Goal: Transaction & Acquisition: Subscribe to service/newsletter

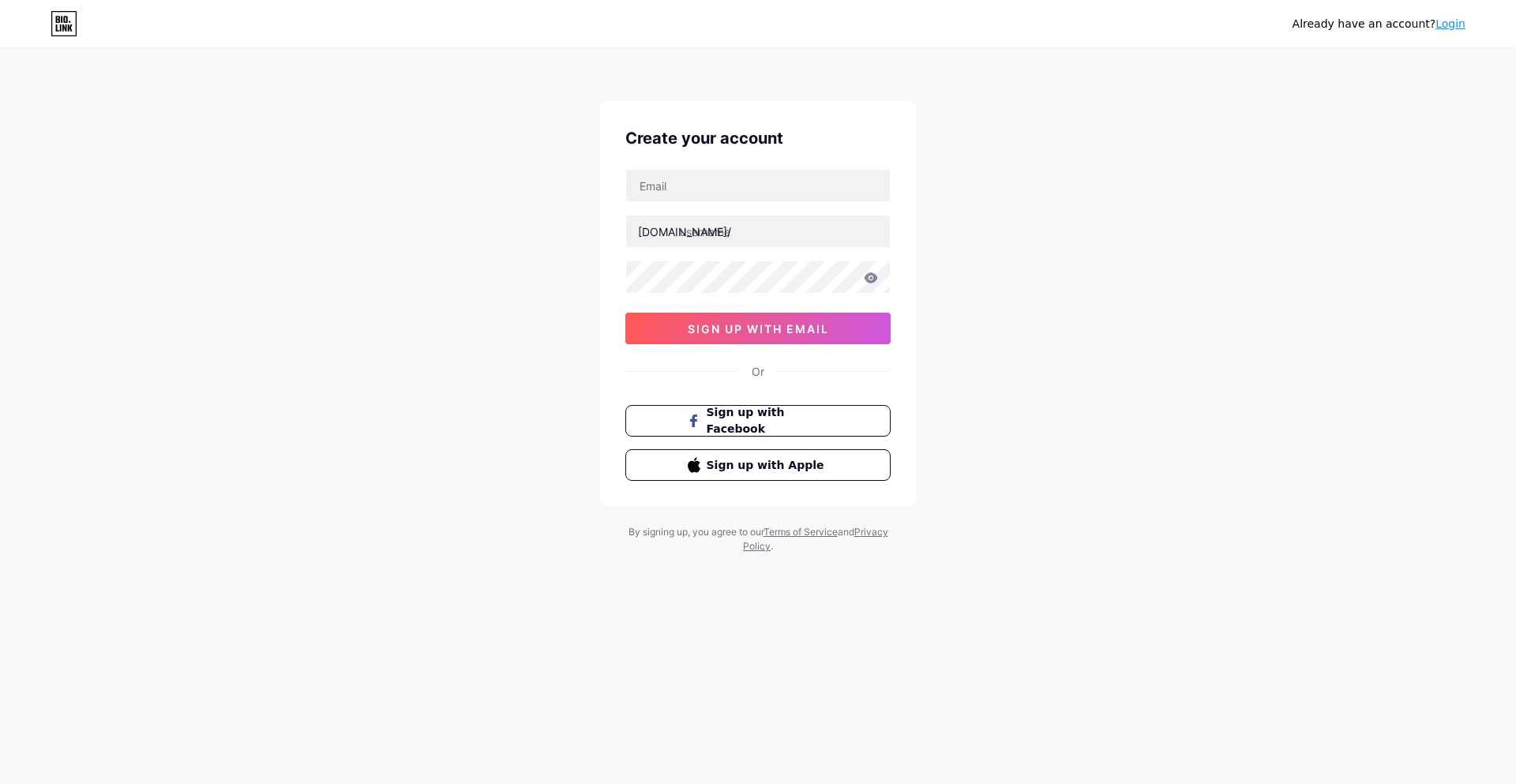
type input "[EMAIL_ADDRESS][DOMAIN_NAME]"
click at [762, 236] on input "text" at bounding box center [758, 232] width 264 height 32
type input "cmsmrnn"
click at [871, 281] on icon at bounding box center [871, 278] width 14 height 11
click at [871, 281] on icon at bounding box center [870, 278] width 16 height 16
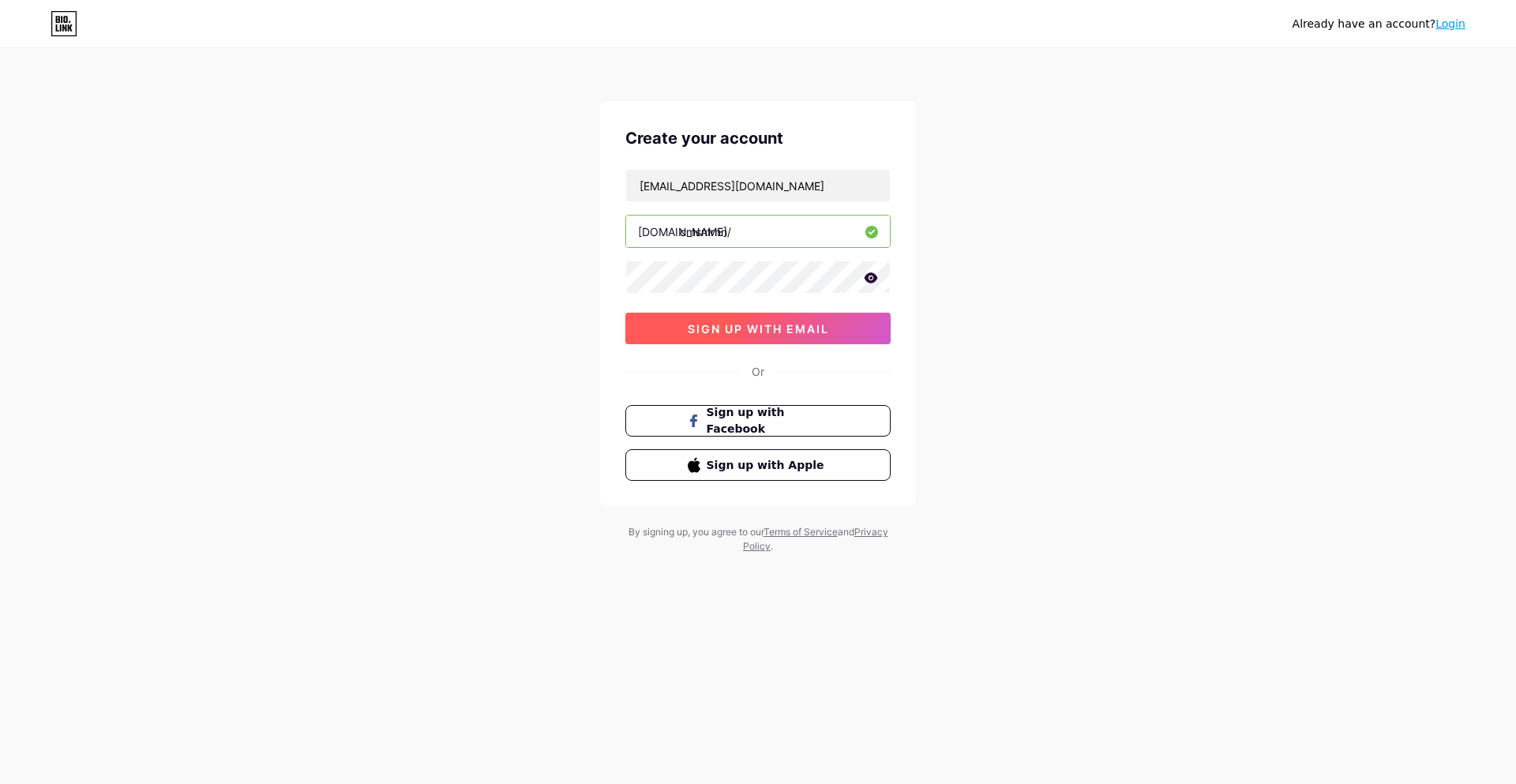
click at [800, 329] on span "sign up with email" at bounding box center [758, 329] width 142 height 13
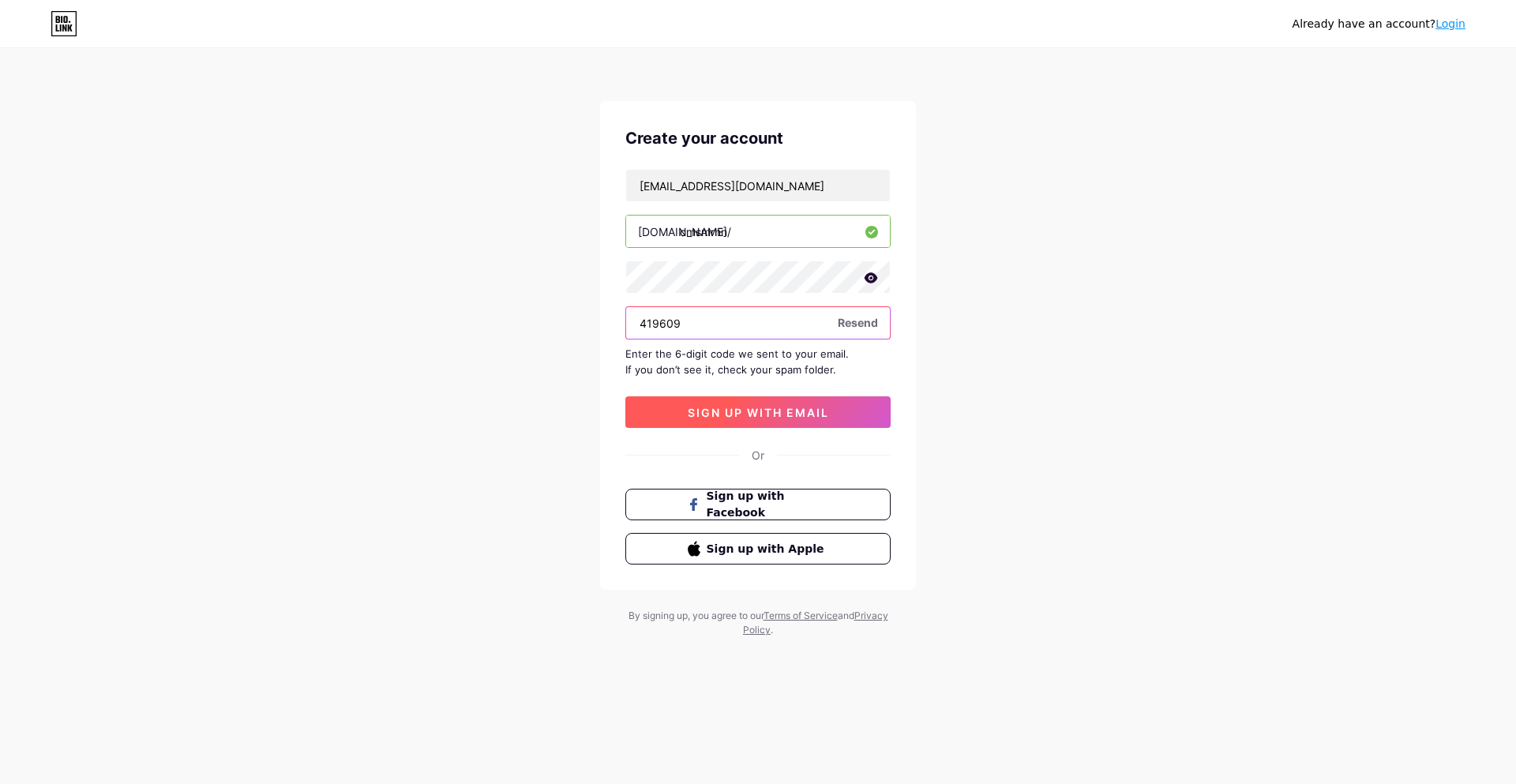
type input "419609"
click at [691, 403] on button "sign up with email" at bounding box center [758, 412] width 266 height 32
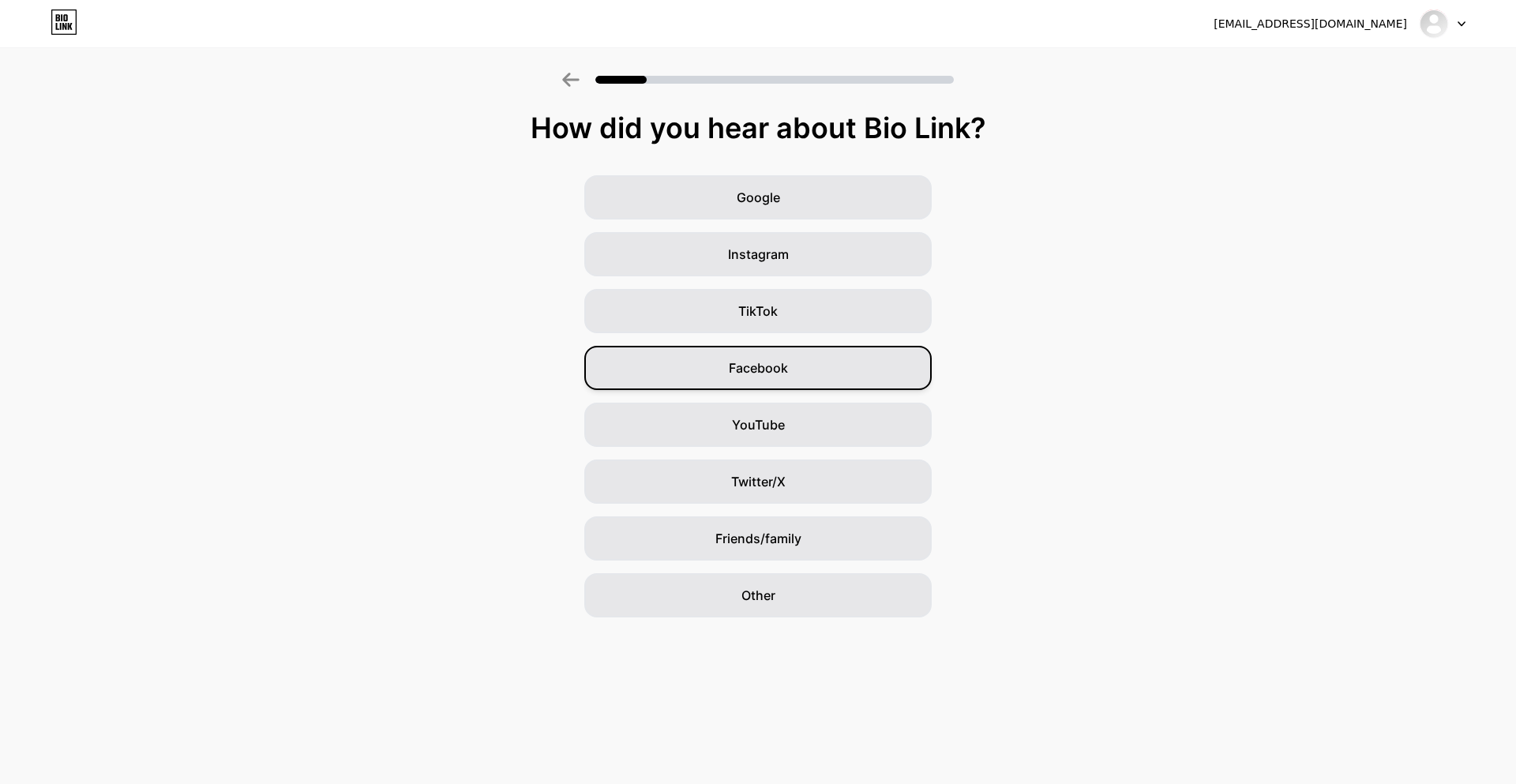
click at [853, 382] on div "Facebook" at bounding box center [758, 367] width 348 height 44
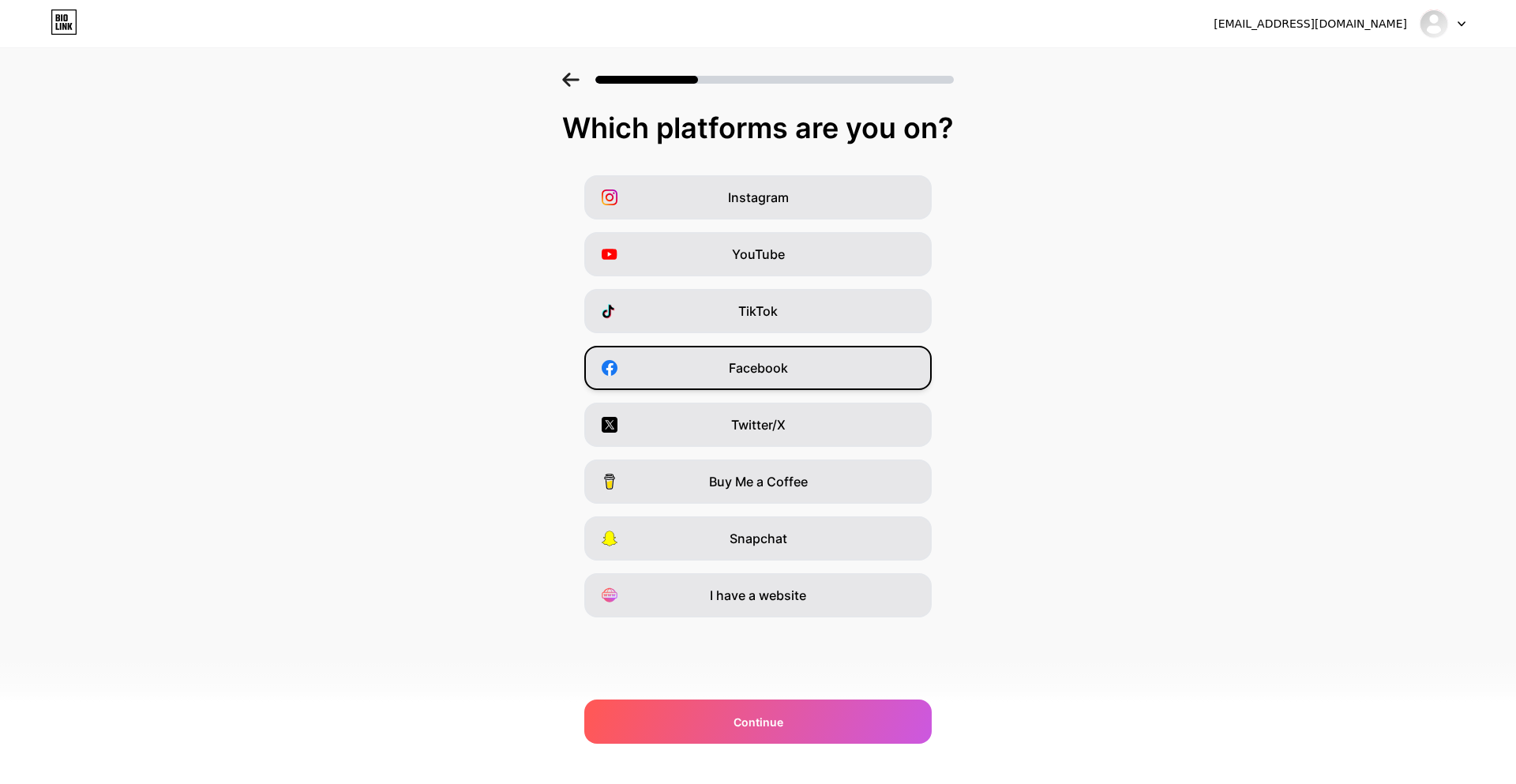
click at [801, 376] on div "Facebook" at bounding box center [758, 367] width 348 height 44
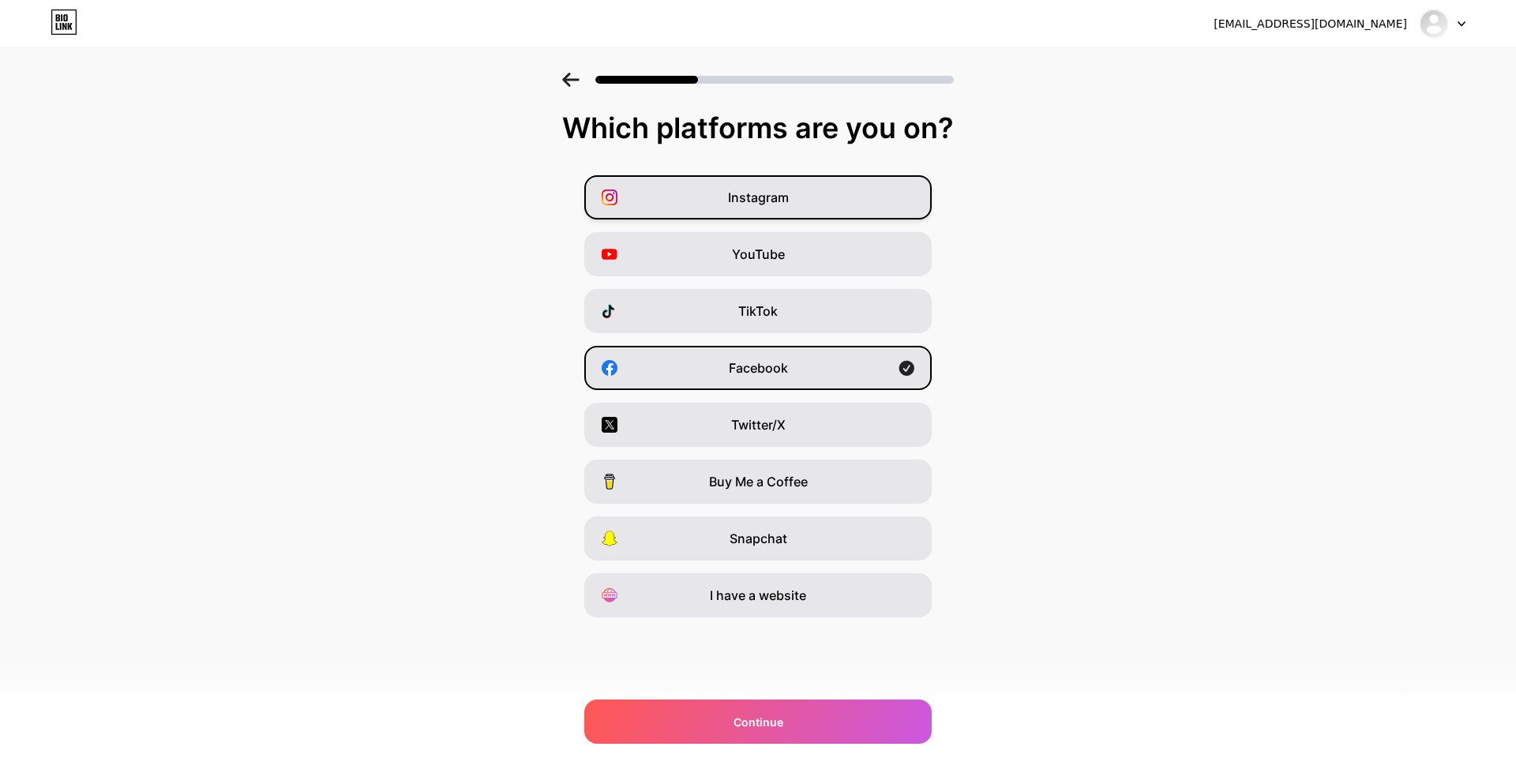
click at [848, 213] on div "Instagram" at bounding box center [758, 197] width 348 height 44
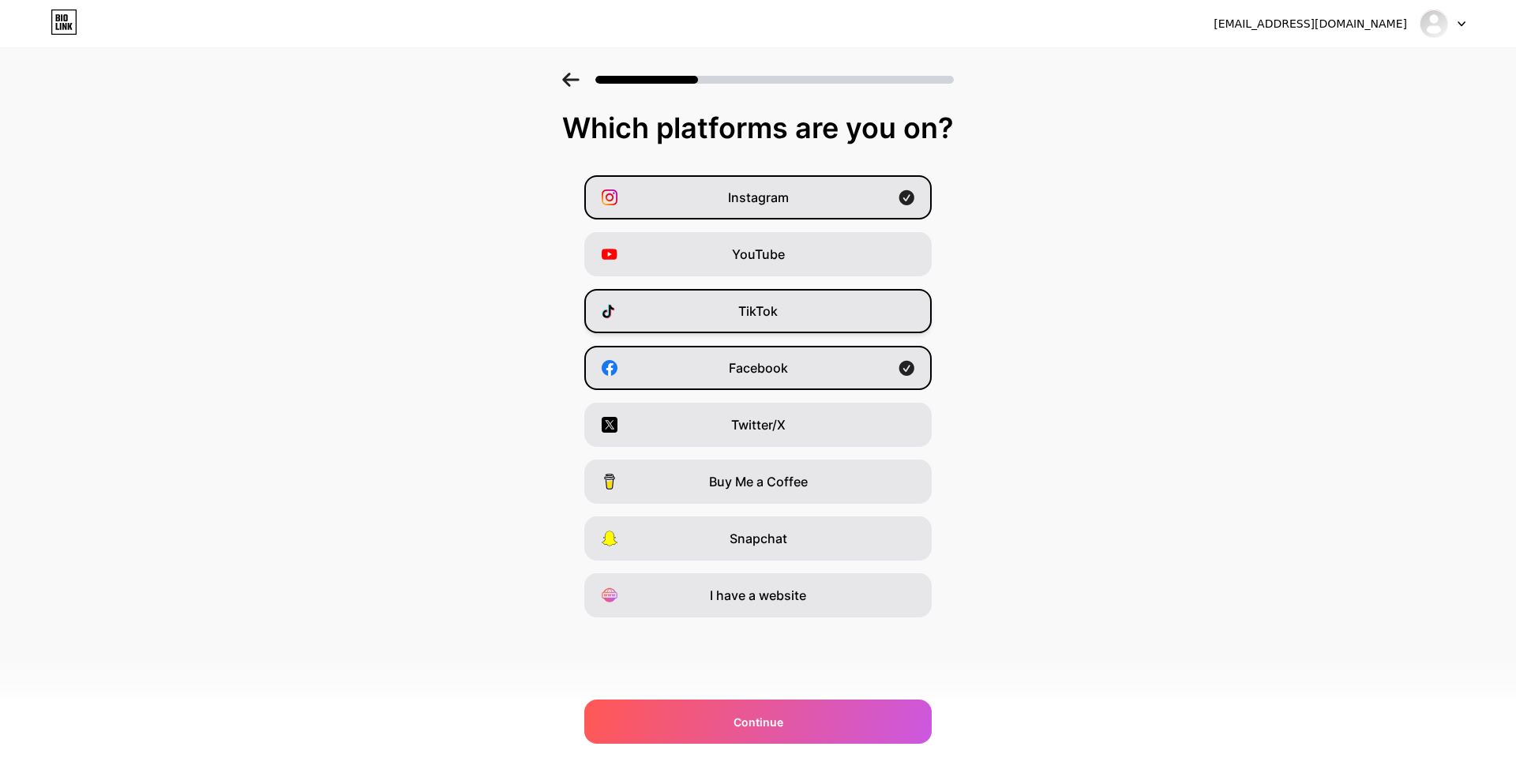
click at [781, 310] on div "TikTok" at bounding box center [758, 311] width 348 height 44
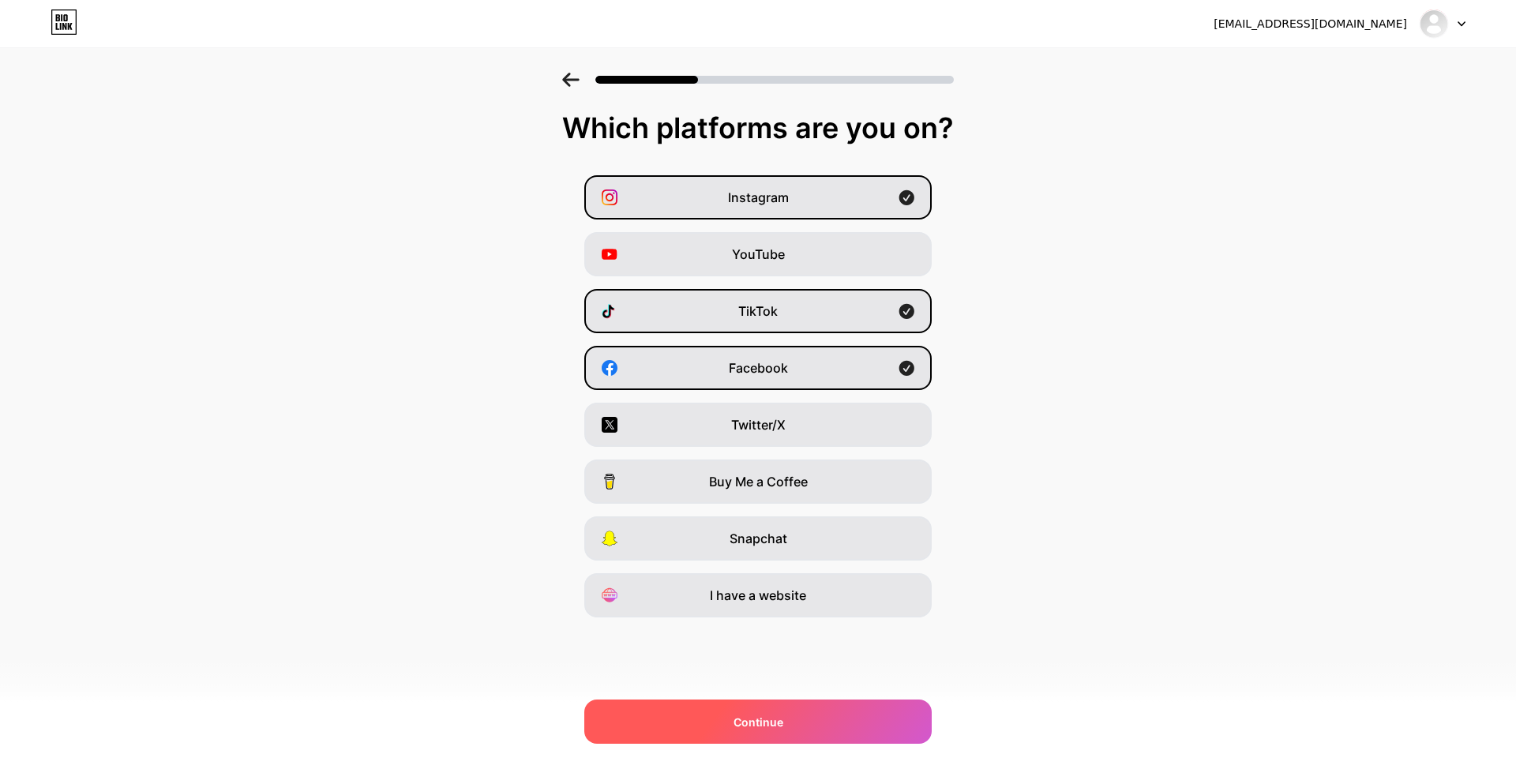
click at [787, 715] on div "Continue" at bounding box center [758, 721] width 348 height 44
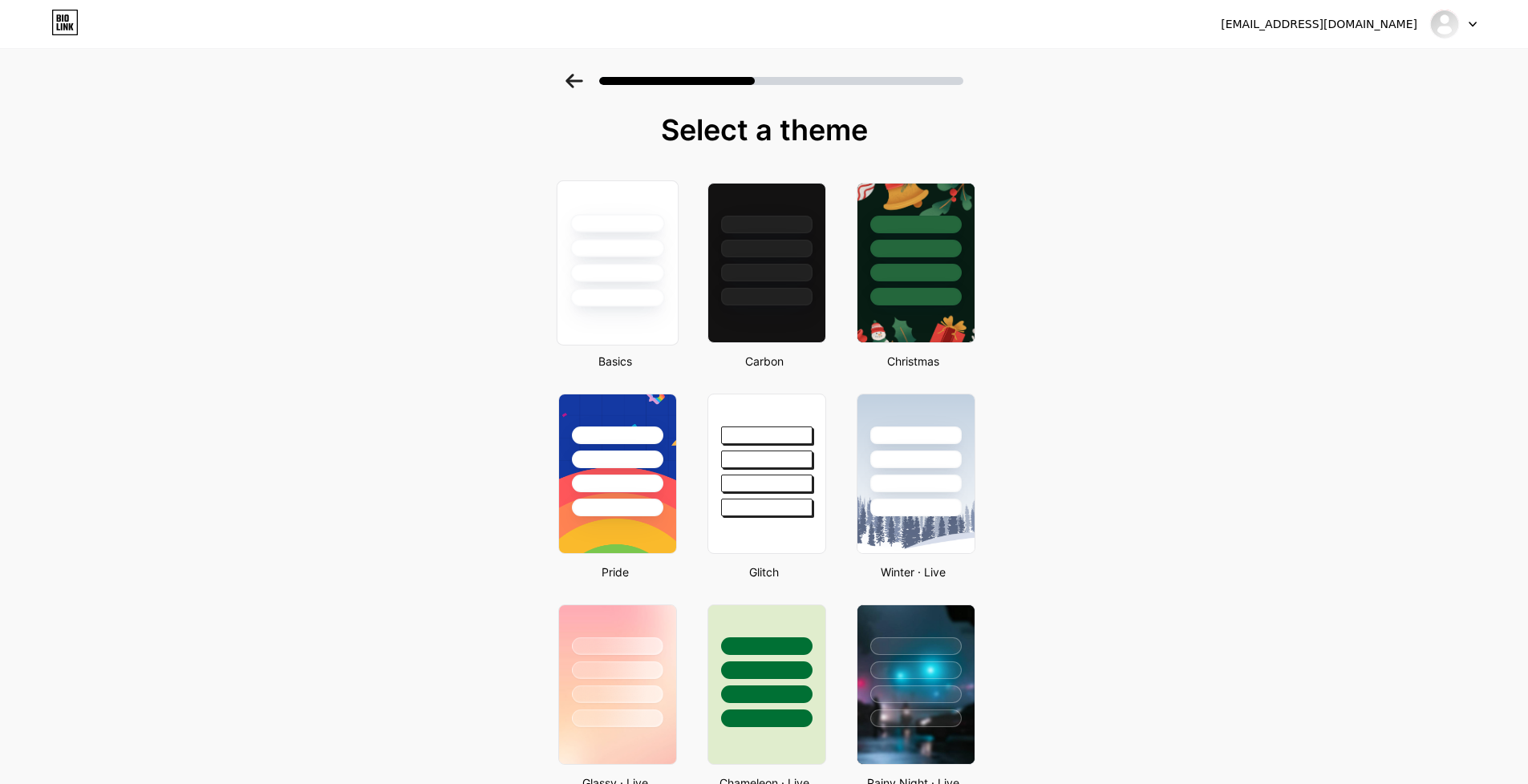
click at [633, 294] on div at bounding box center [617, 298] width 93 height 18
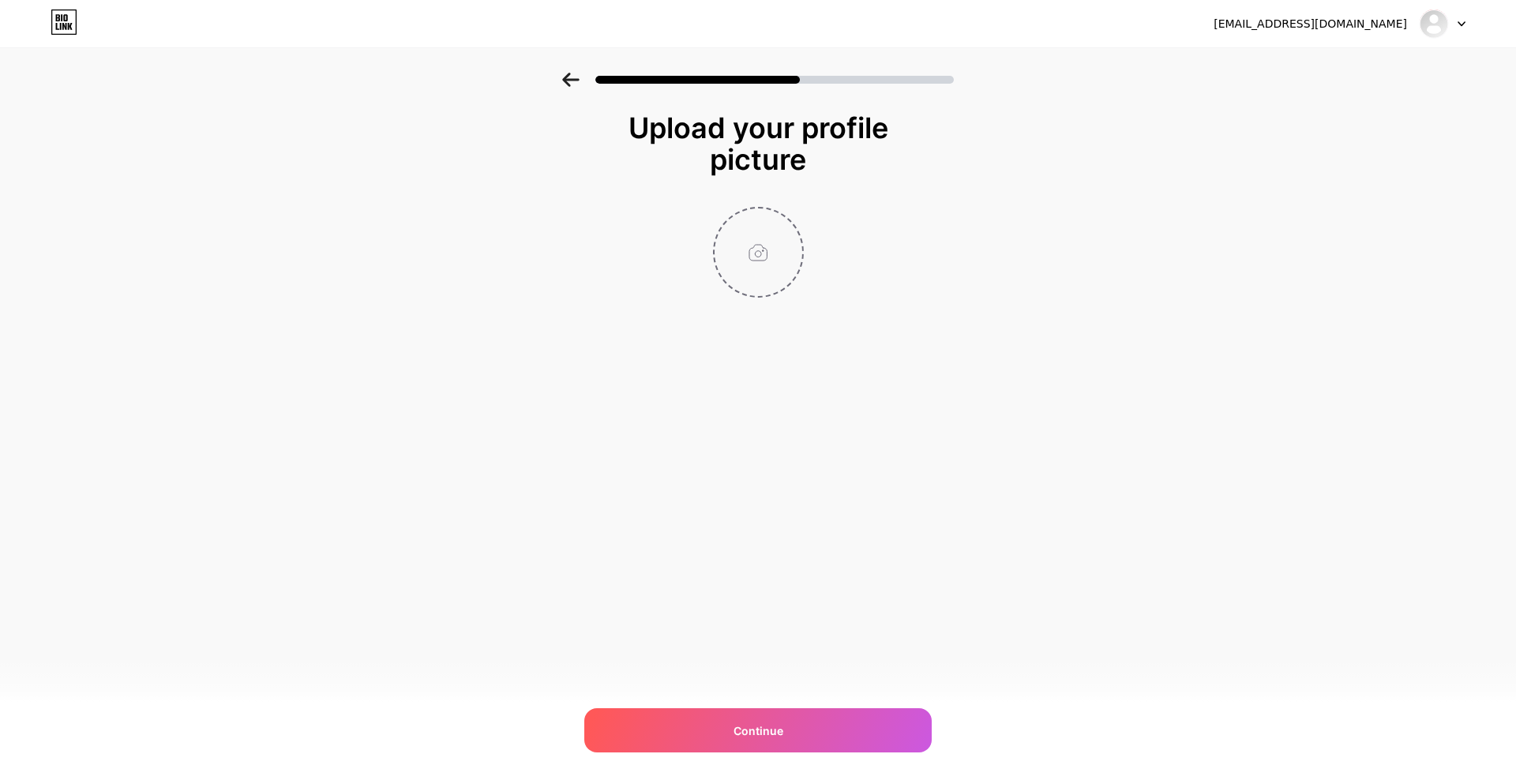
click at [762, 260] on input "file" at bounding box center [758, 252] width 87 height 87
type input "C:\fakepath\Dear Pinas, (4).png"
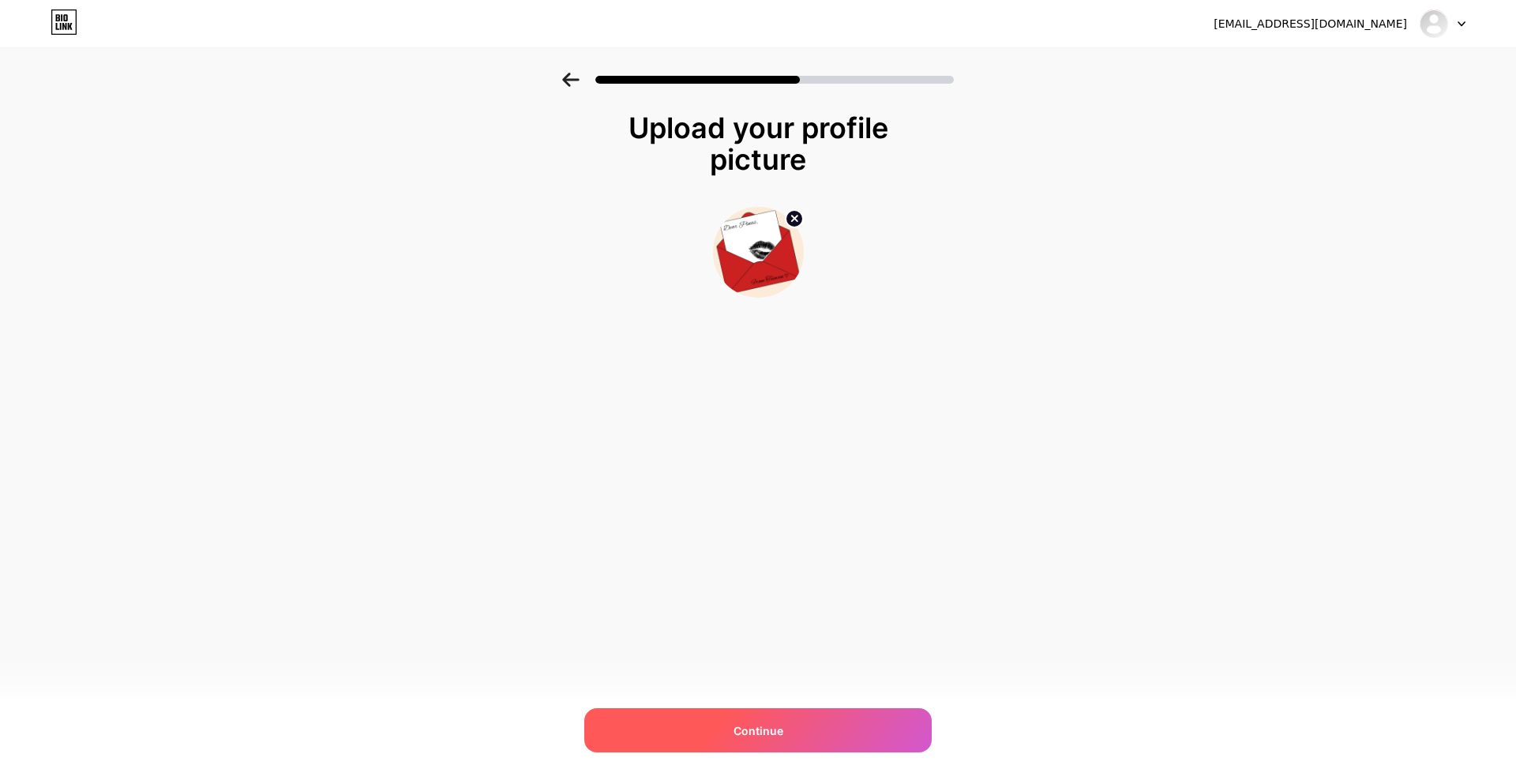
click at [781, 736] on span "Continue" at bounding box center [758, 730] width 50 height 17
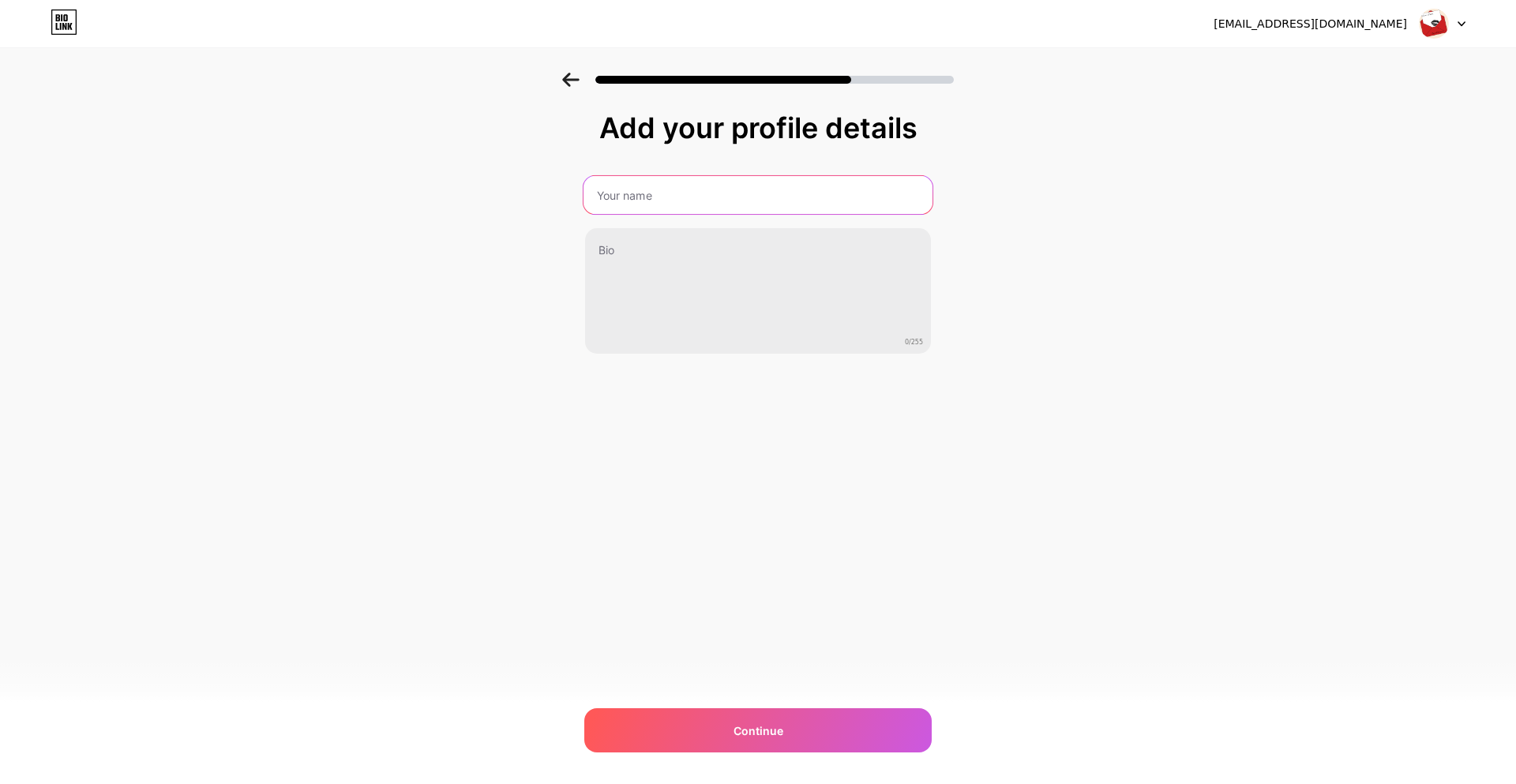
click at [686, 195] on input "text" at bounding box center [758, 195] width 349 height 38
type input "Dear Pinas From [GEOGRAPHIC_DATA]"
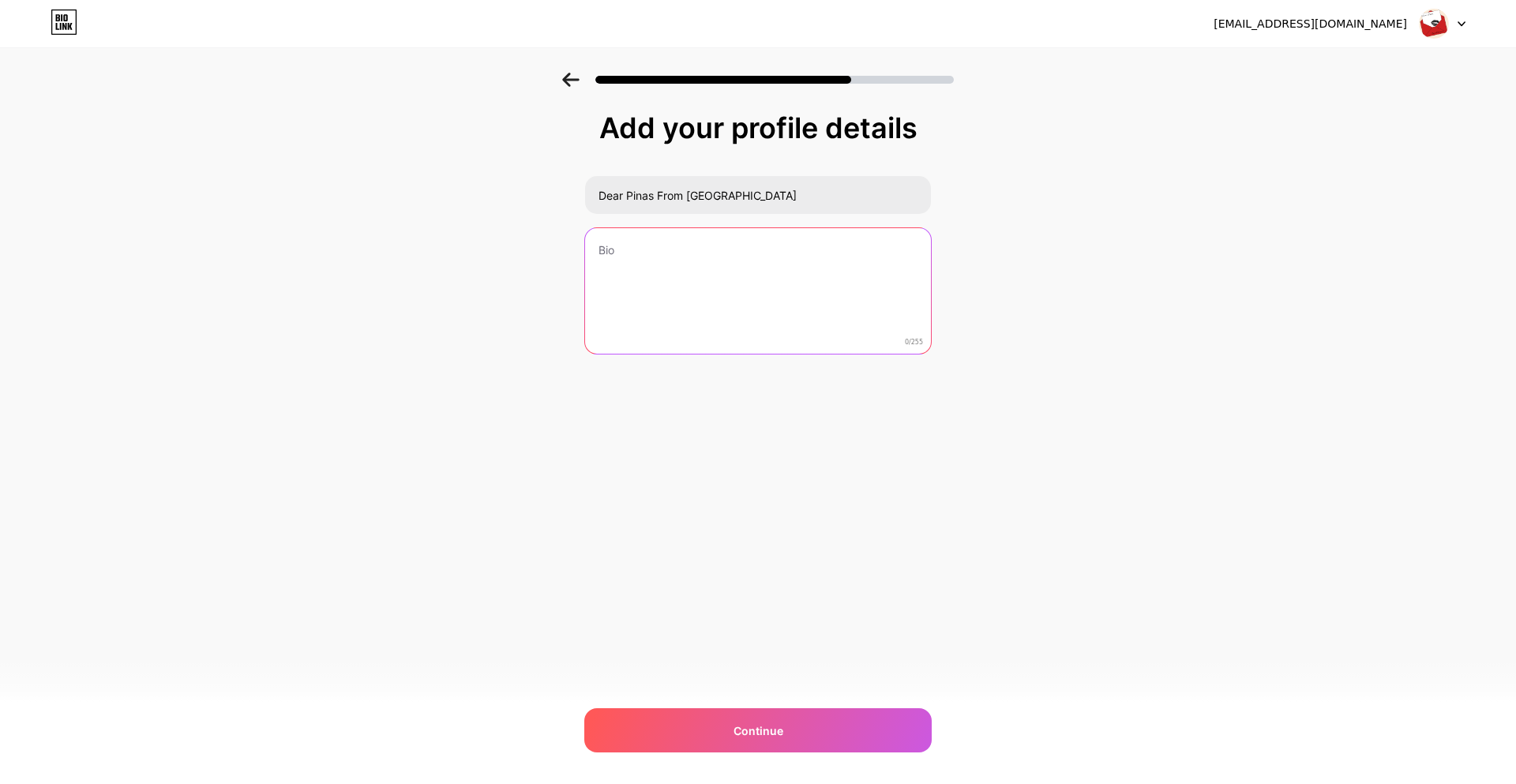
click at [671, 244] on textarea at bounding box center [758, 291] width 346 height 127
paste textarea "Mga kwento ng OFW life — confessions, chismis, at lahat ng hindi masabi. Send y…"
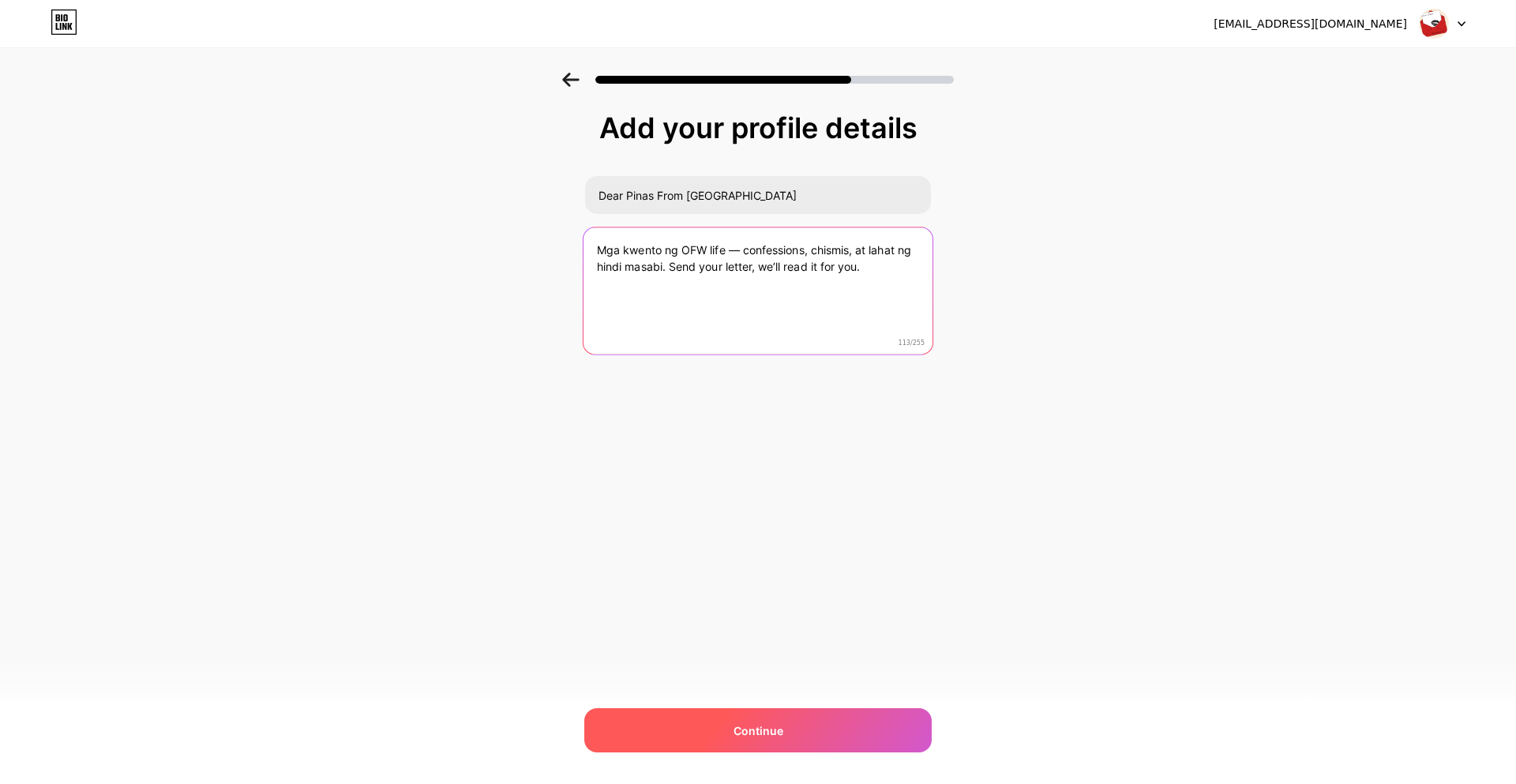
type textarea "Mga kwento ng OFW life — confessions, chismis, at lahat ng hindi masabi. Send y…"
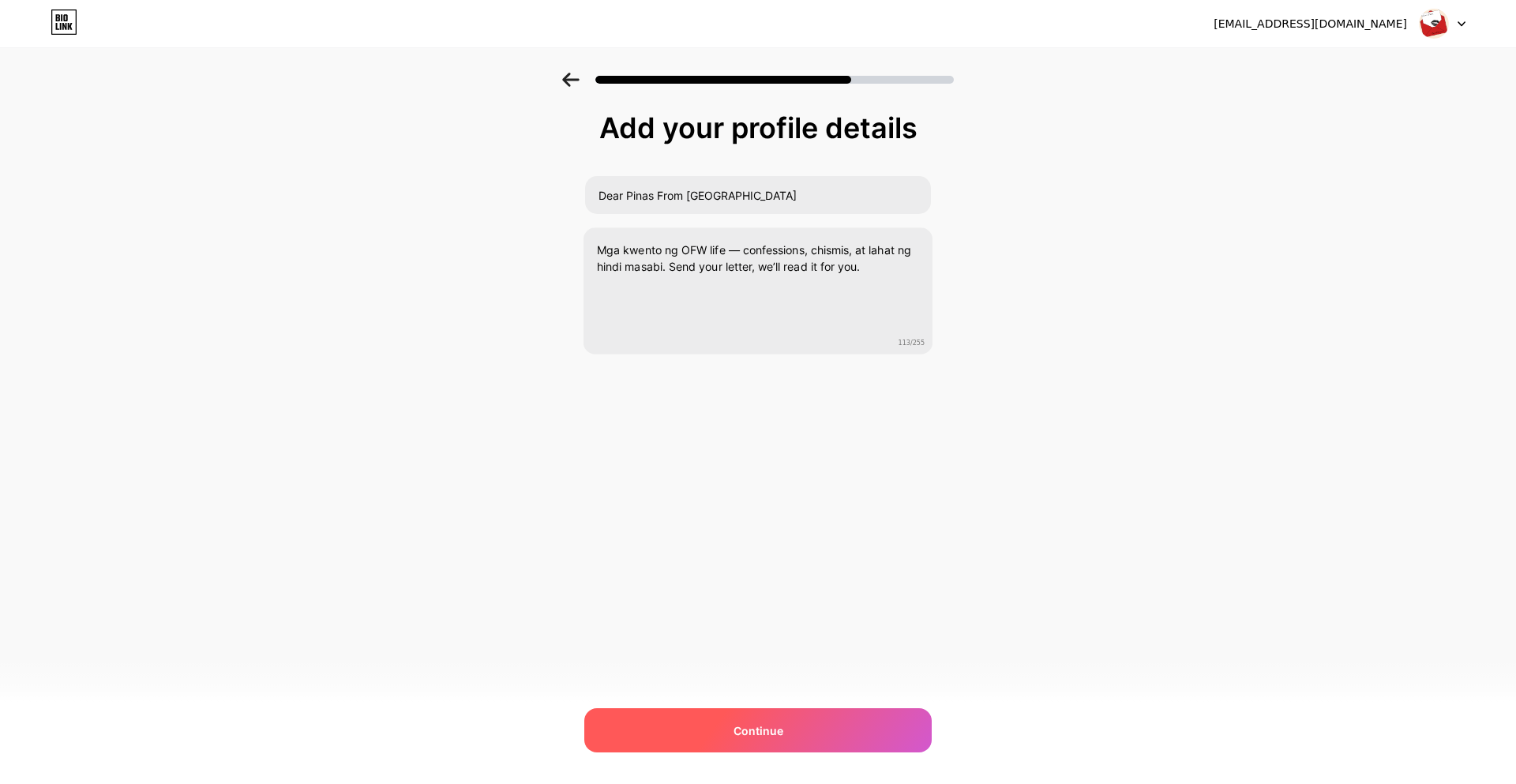
click at [788, 736] on div "Continue" at bounding box center [758, 730] width 348 height 44
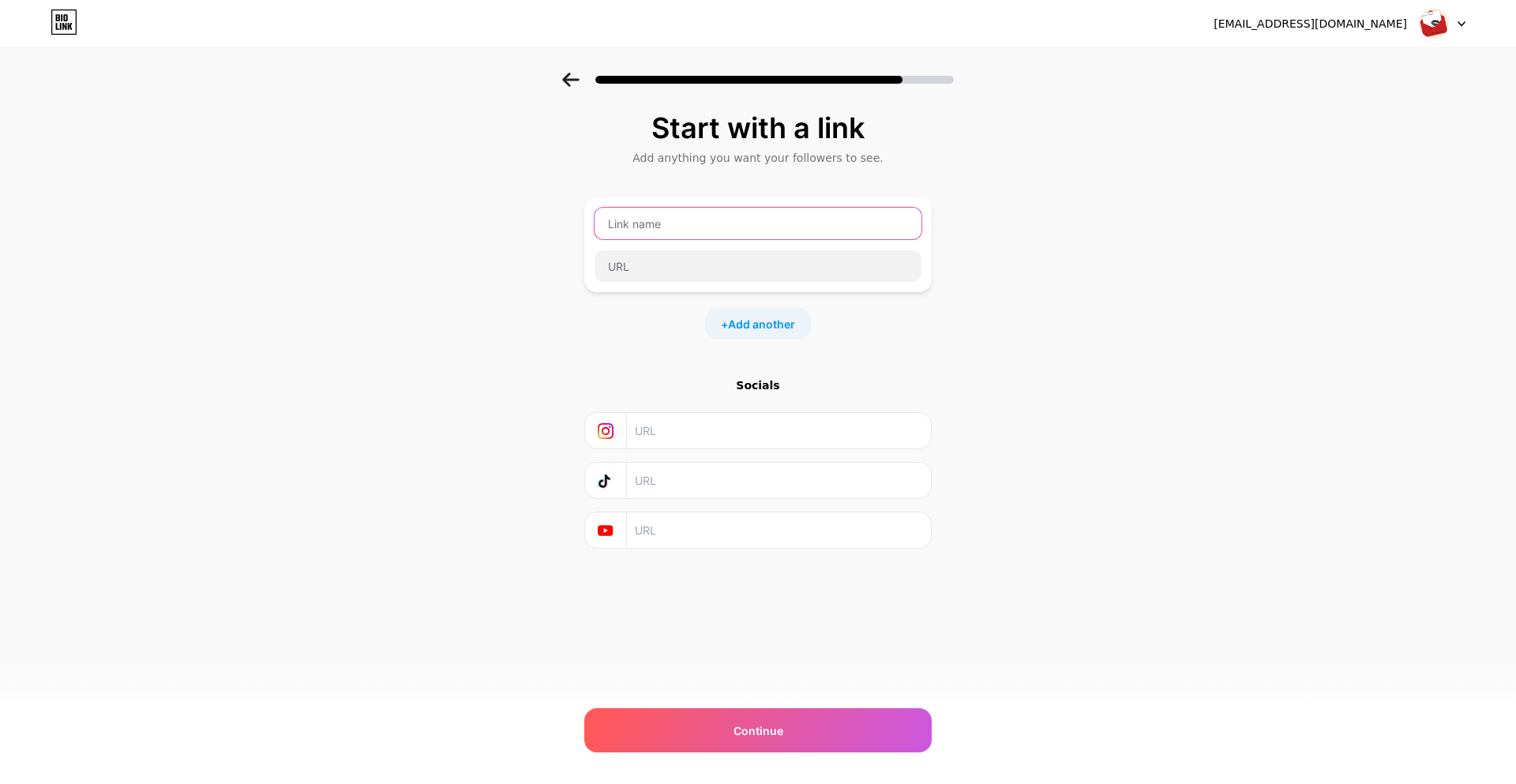
click at [710, 227] on input "text" at bounding box center [758, 223] width 327 height 32
type input "facebook"
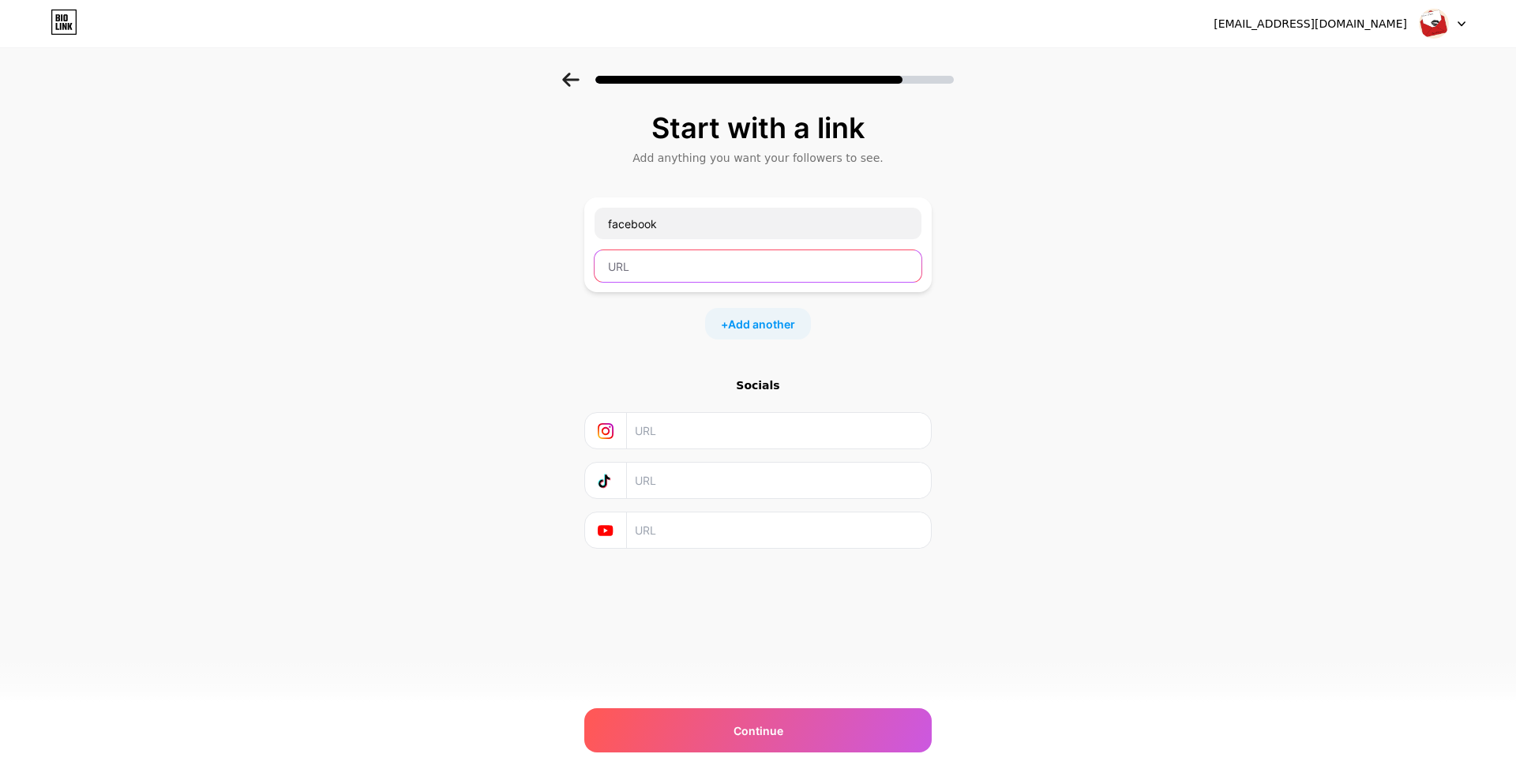
click at [638, 266] on input "text" at bounding box center [758, 267] width 327 height 32
paste input "[URL][DOMAIN_NAME]"
type input "[URL][DOMAIN_NAME]"
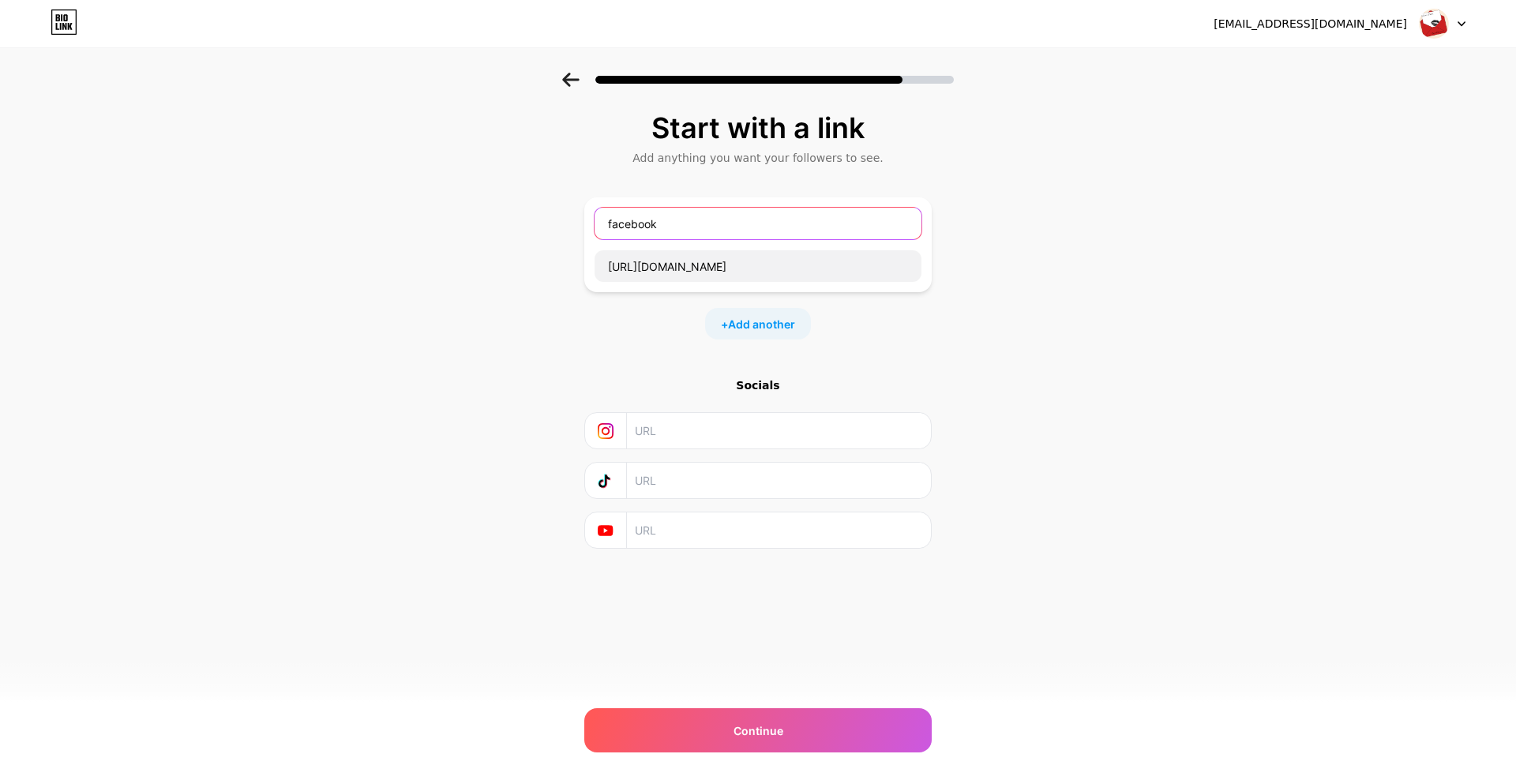
click at [613, 223] on input "facebook" at bounding box center [758, 223] width 327 height 32
type input "Facebook"
click at [670, 432] on input "text" at bounding box center [778, 431] width 286 height 36
paste input "[URL][DOMAIN_NAME]"
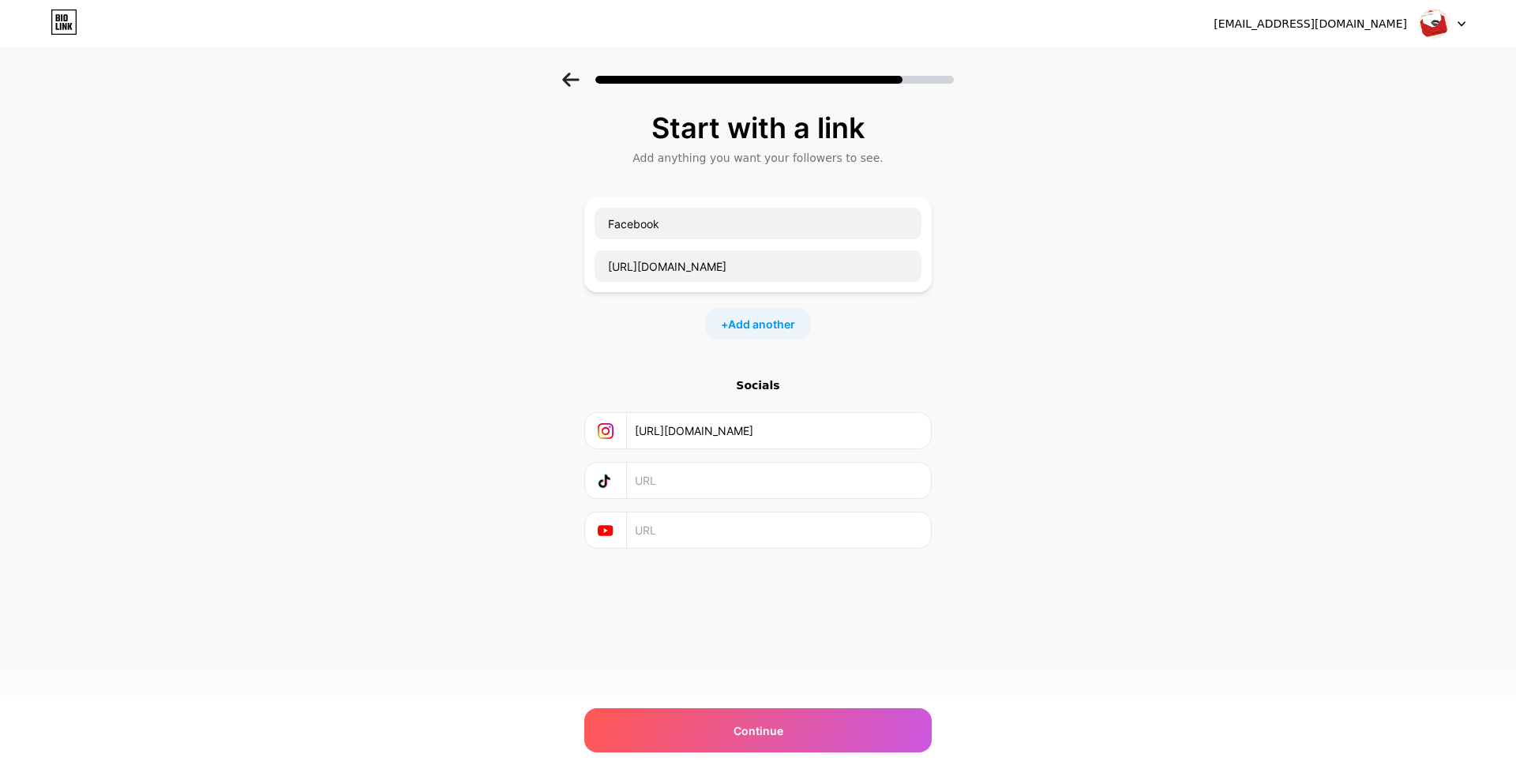
type input "[URL][DOMAIN_NAME]"
click at [675, 484] on input "text" at bounding box center [778, 481] width 286 height 36
paste input "[URL][DOMAIN_NAME]"
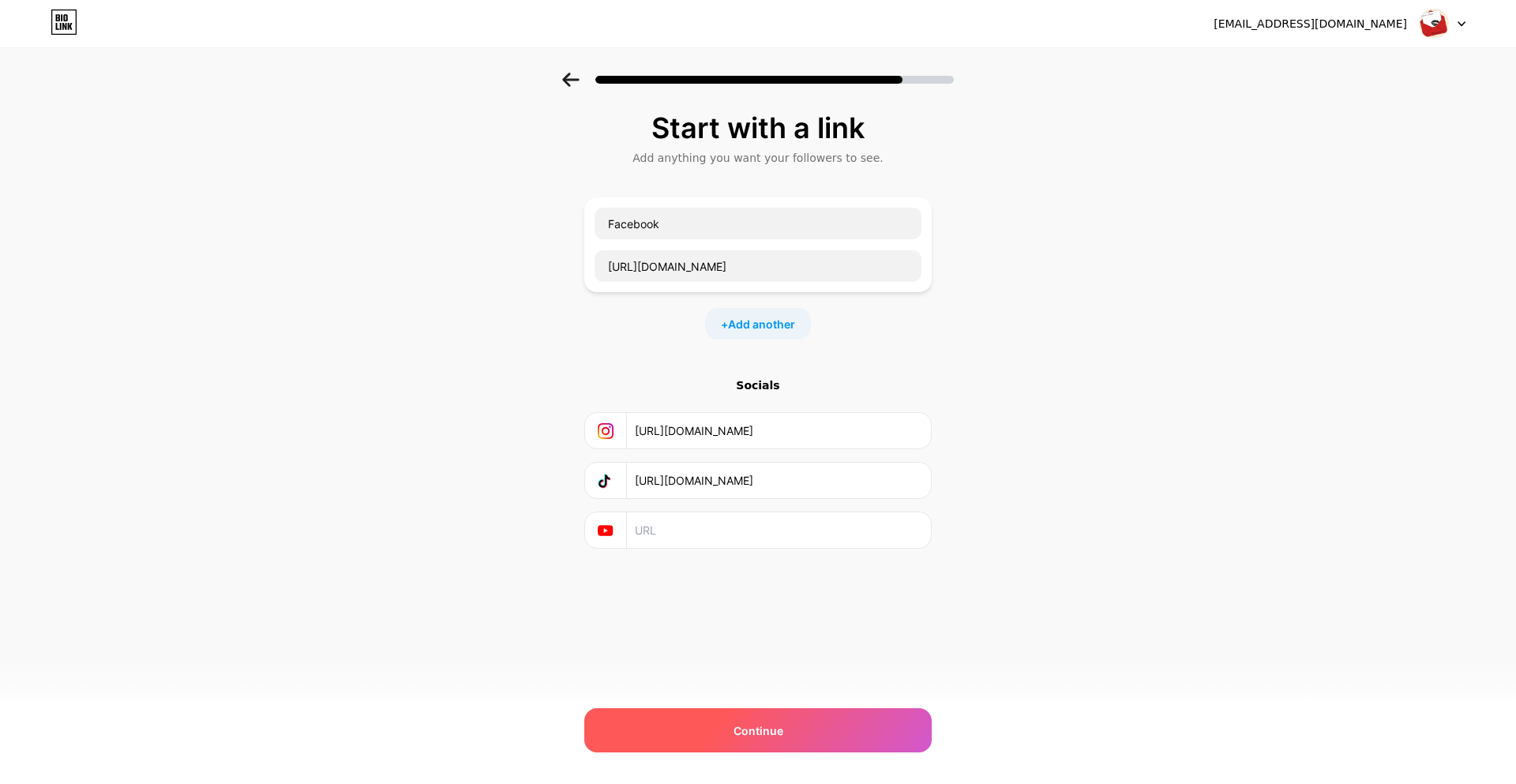
type input "[URL][DOMAIN_NAME]"
click at [776, 730] on span "Continue" at bounding box center [758, 730] width 50 height 17
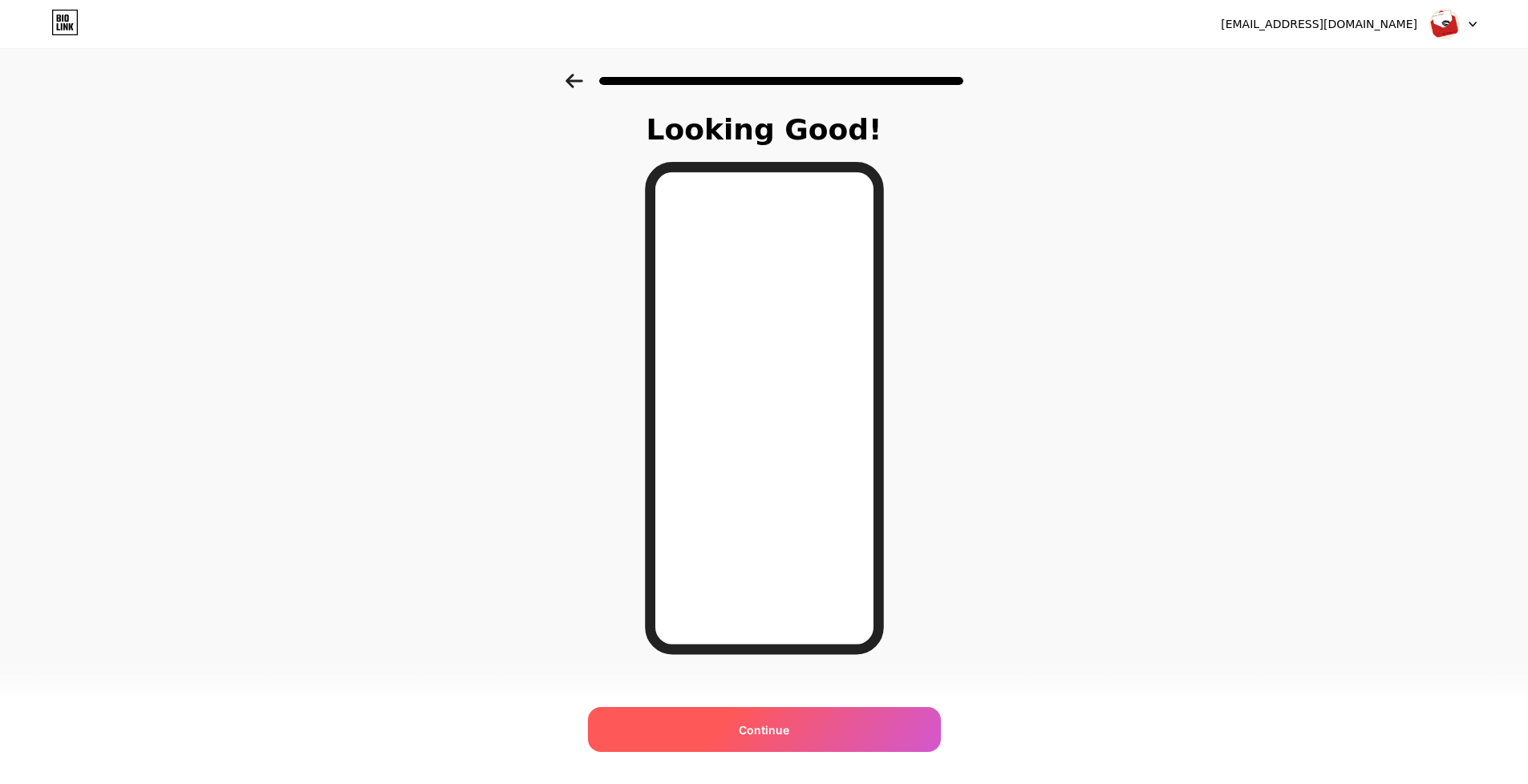
click at [835, 723] on div "Continue" at bounding box center [764, 730] width 353 height 45
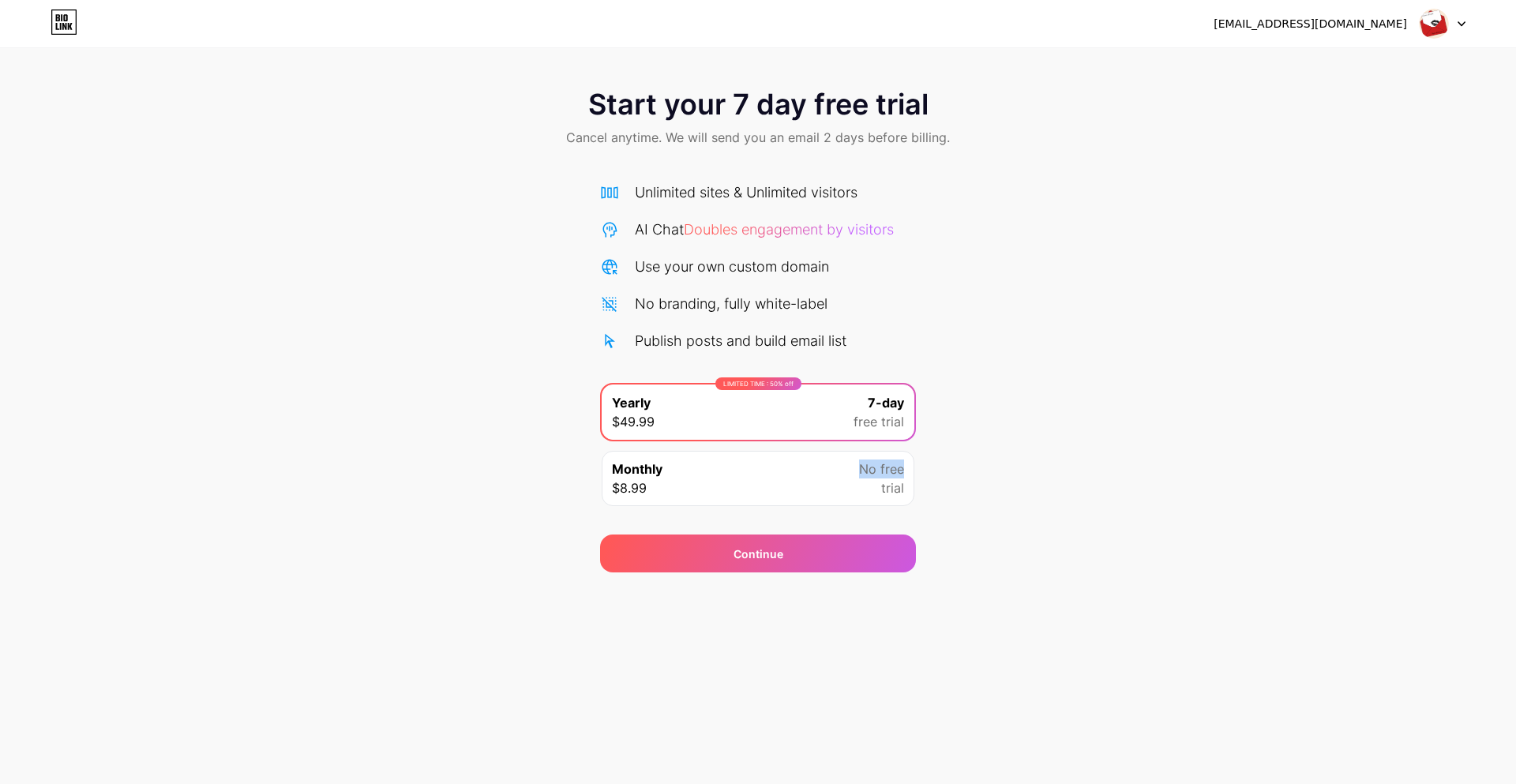
drag, startPoint x: 843, startPoint y: 485, endPoint x: 1143, endPoint y: 470, distance: 300.4
click at [1143, 470] on div "Start your 7 day free trial Cancel anytime. We will send you an email 2 days be…" at bounding box center [758, 322] width 1516 height 500
click at [1013, 161] on div "Start your 7 day free trial Cancel anytime. We will send you an email 2 days be…" at bounding box center [758, 118] width 1516 height 93
click at [1446, 26] on img at bounding box center [1434, 23] width 30 height 30
click at [1323, 59] on li "Logout" at bounding box center [1367, 64] width 196 height 42
